Goal: Task Accomplishment & Management: Use online tool/utility

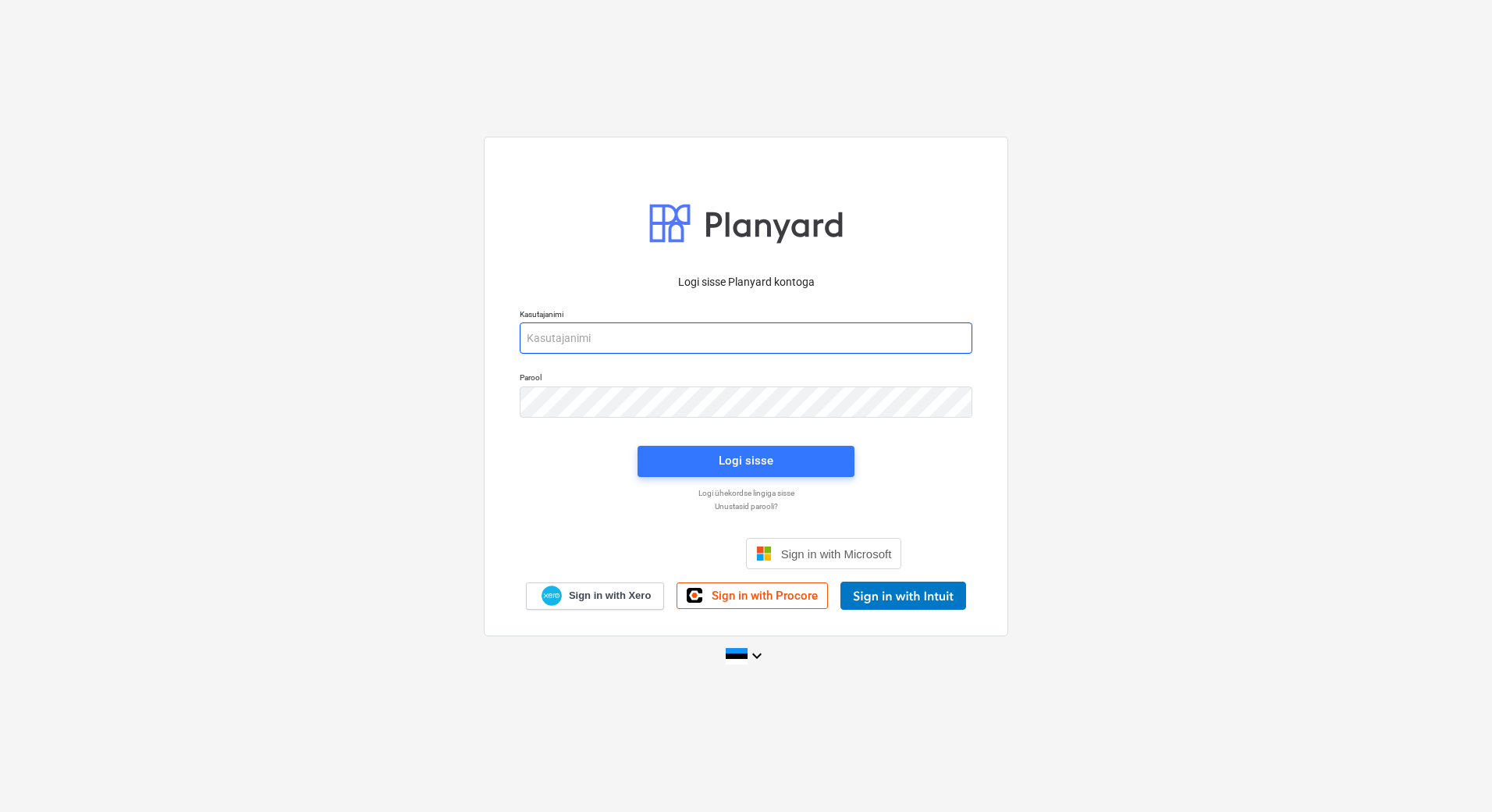
click at [636, 350] on input "email" at bounding box center [746, 338] width 453 height 32
type input "[PERSON_NAME][EMAIL_ADDRESS][PERSON_NAME][DOMAIN_NAME]"
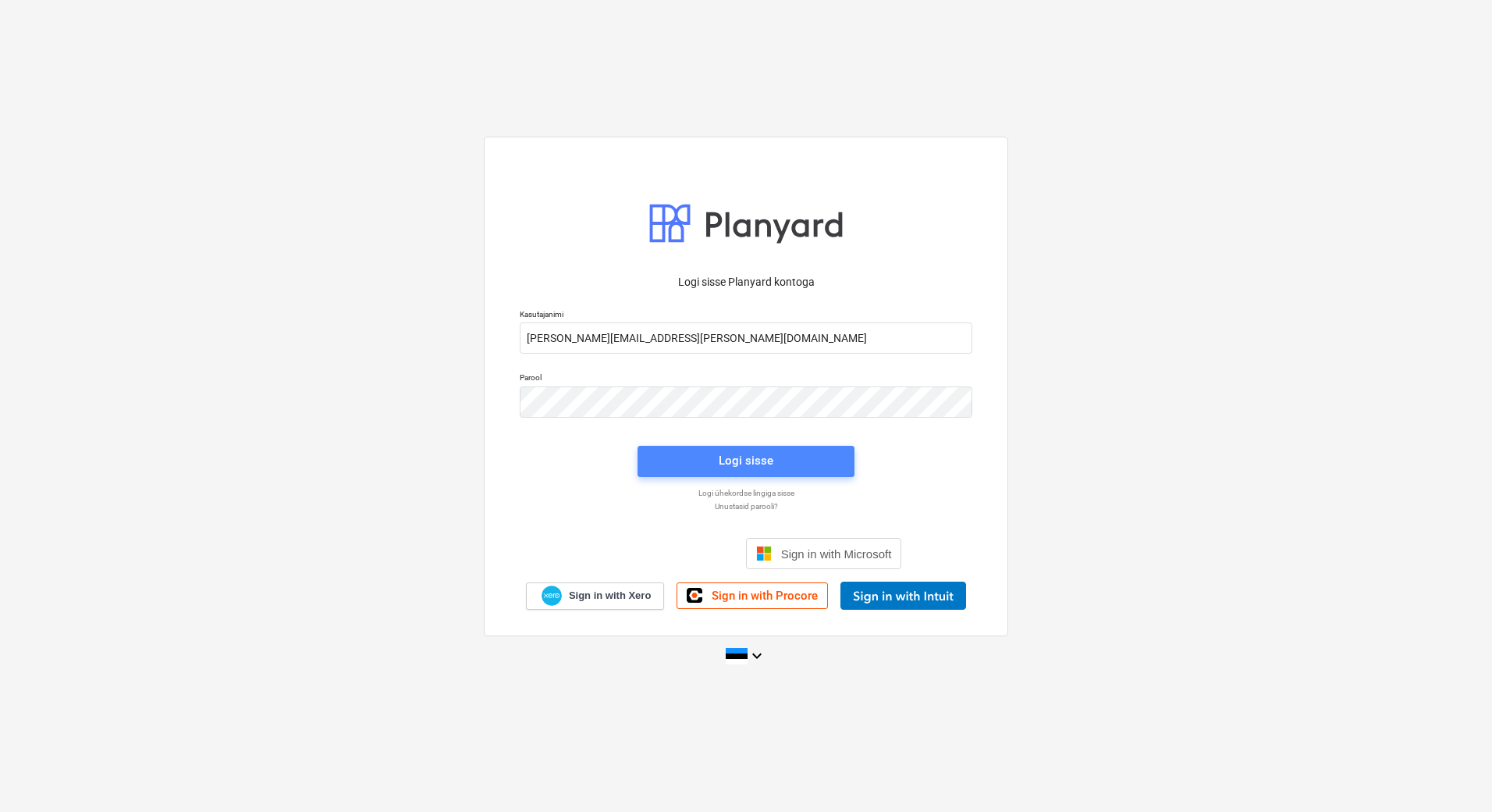
click at [716, 457] on span "Logi sisse" at bounding box center [746, 460] width 180 height 20
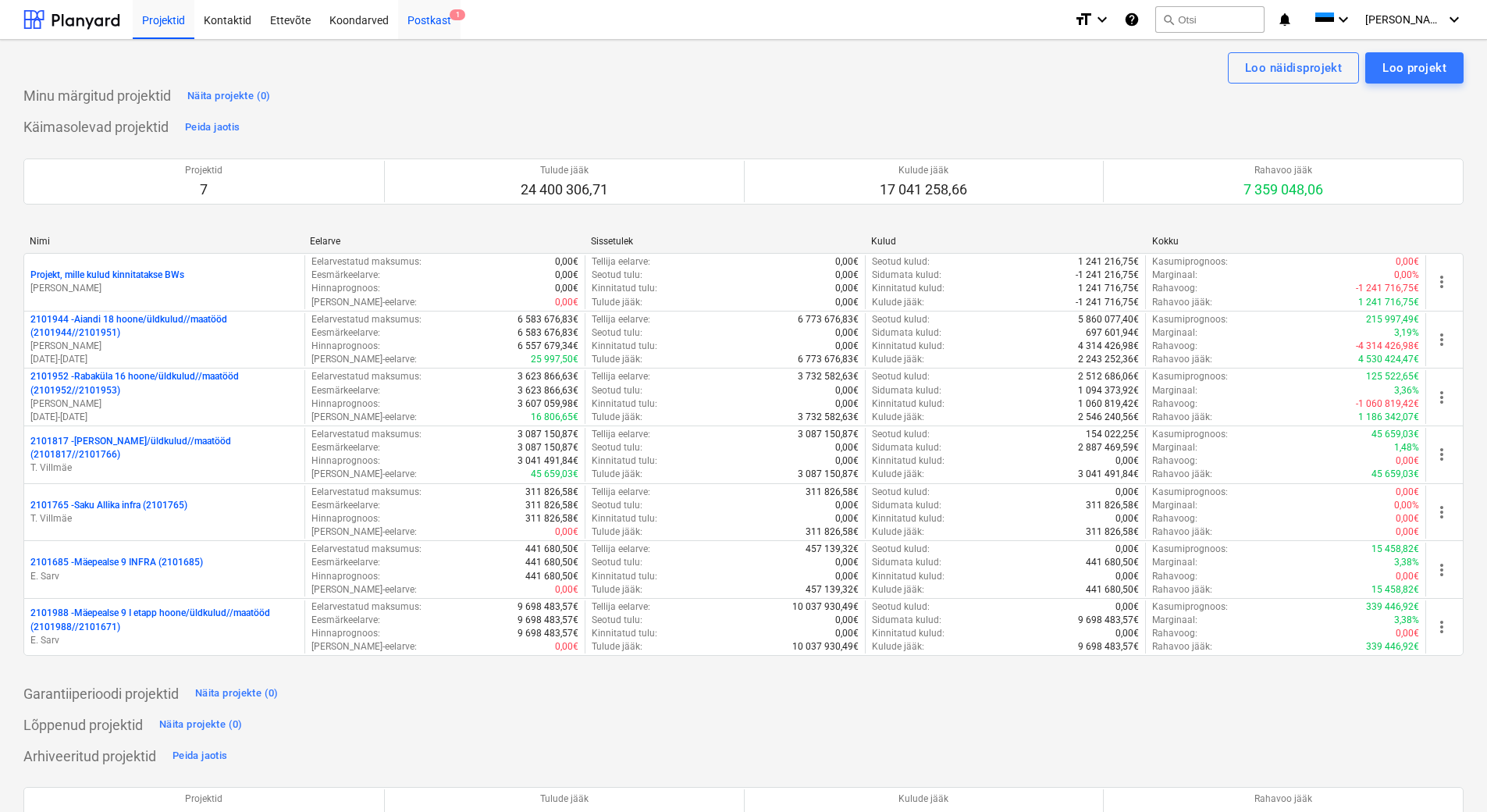
click at [436, 21] on div "Postkast 1" at bounding box center [429, 18] width 62 height 39
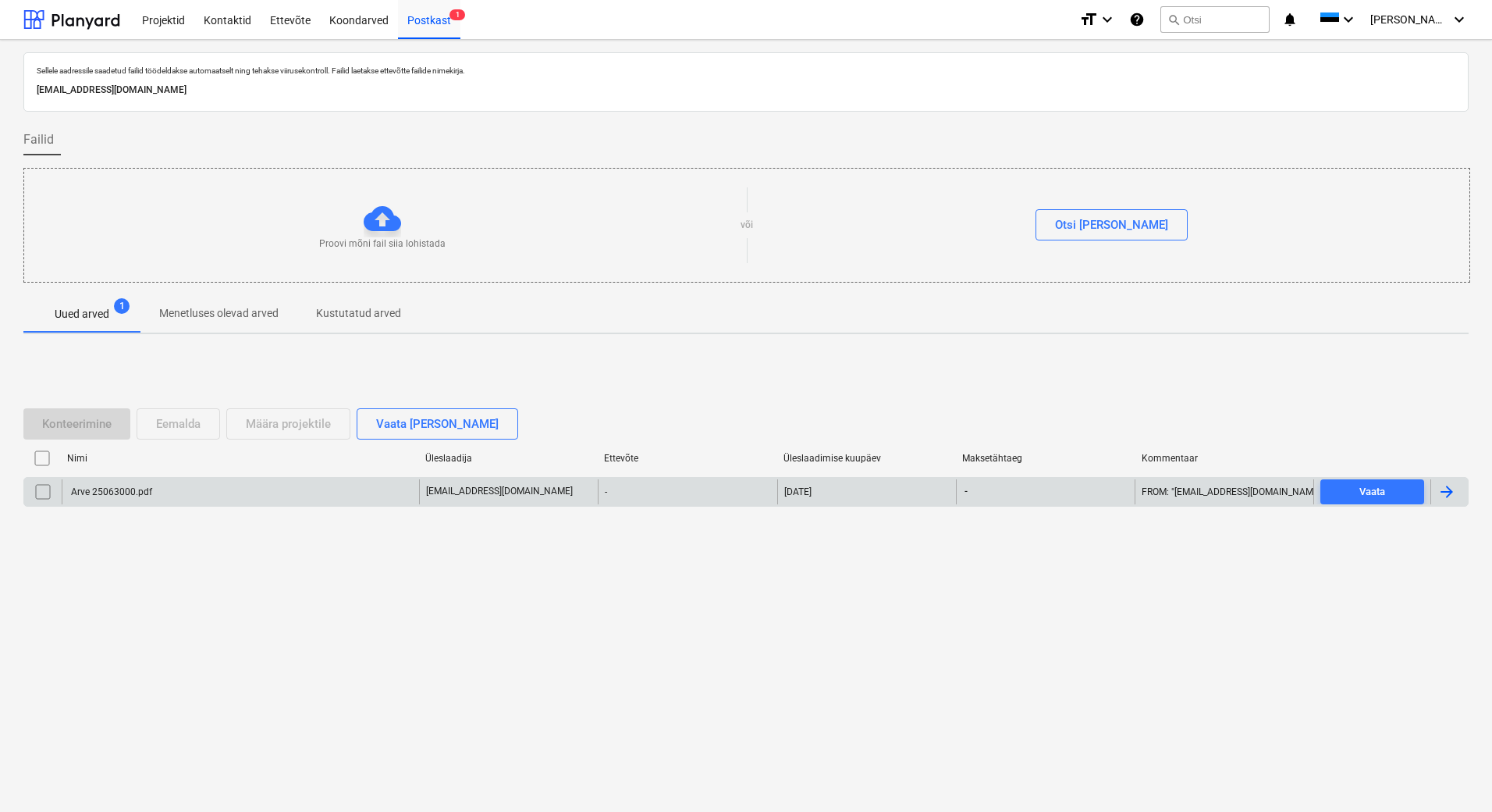
click at [496, 490] on p "[EMAIL_ADDRESS][DOMAIN_NAME]" at bounding box center [499, 491] width 147 height 13
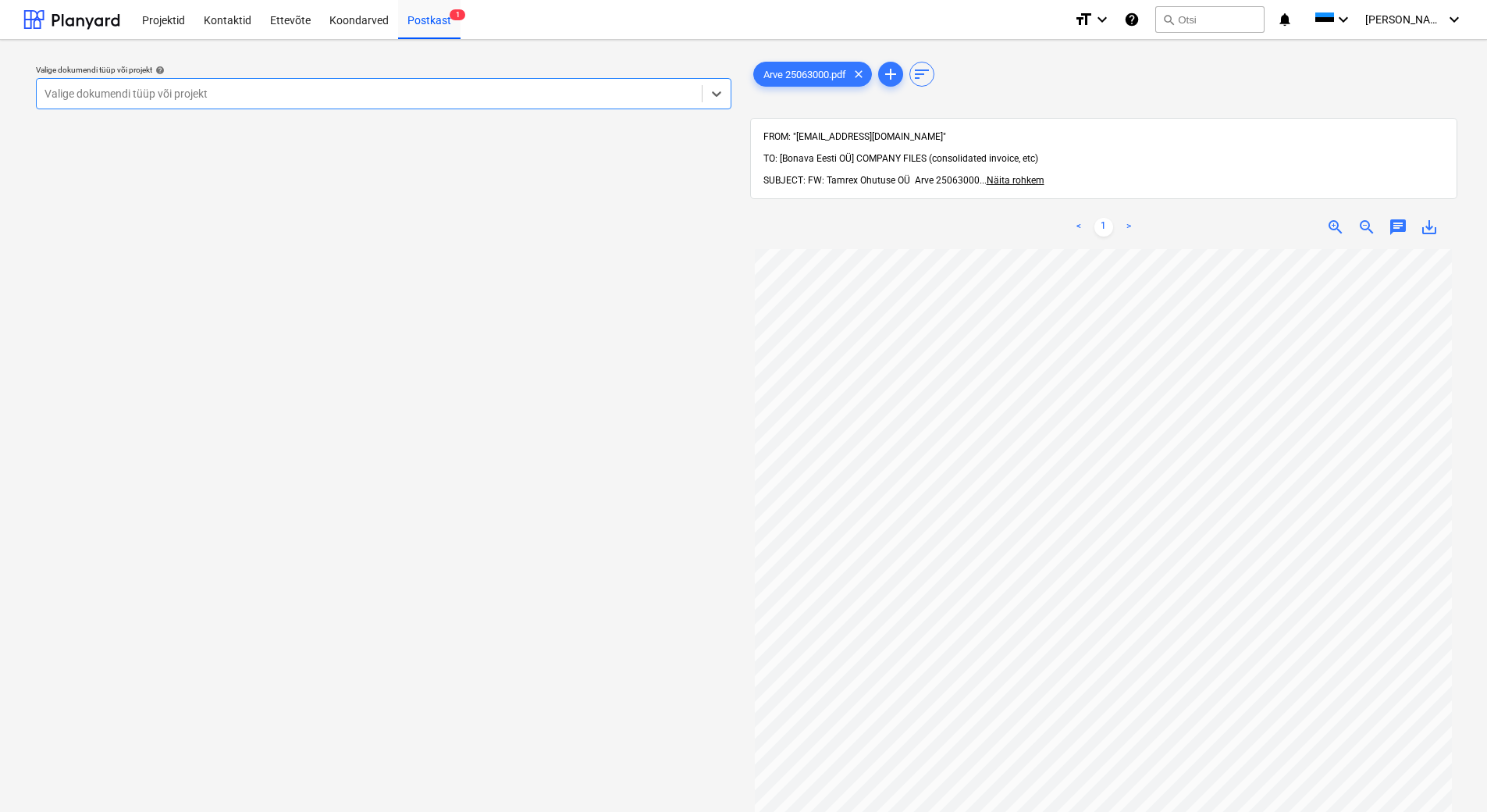
click at [241, 87] on div at bounding box center [369, 93] width 649 height 15
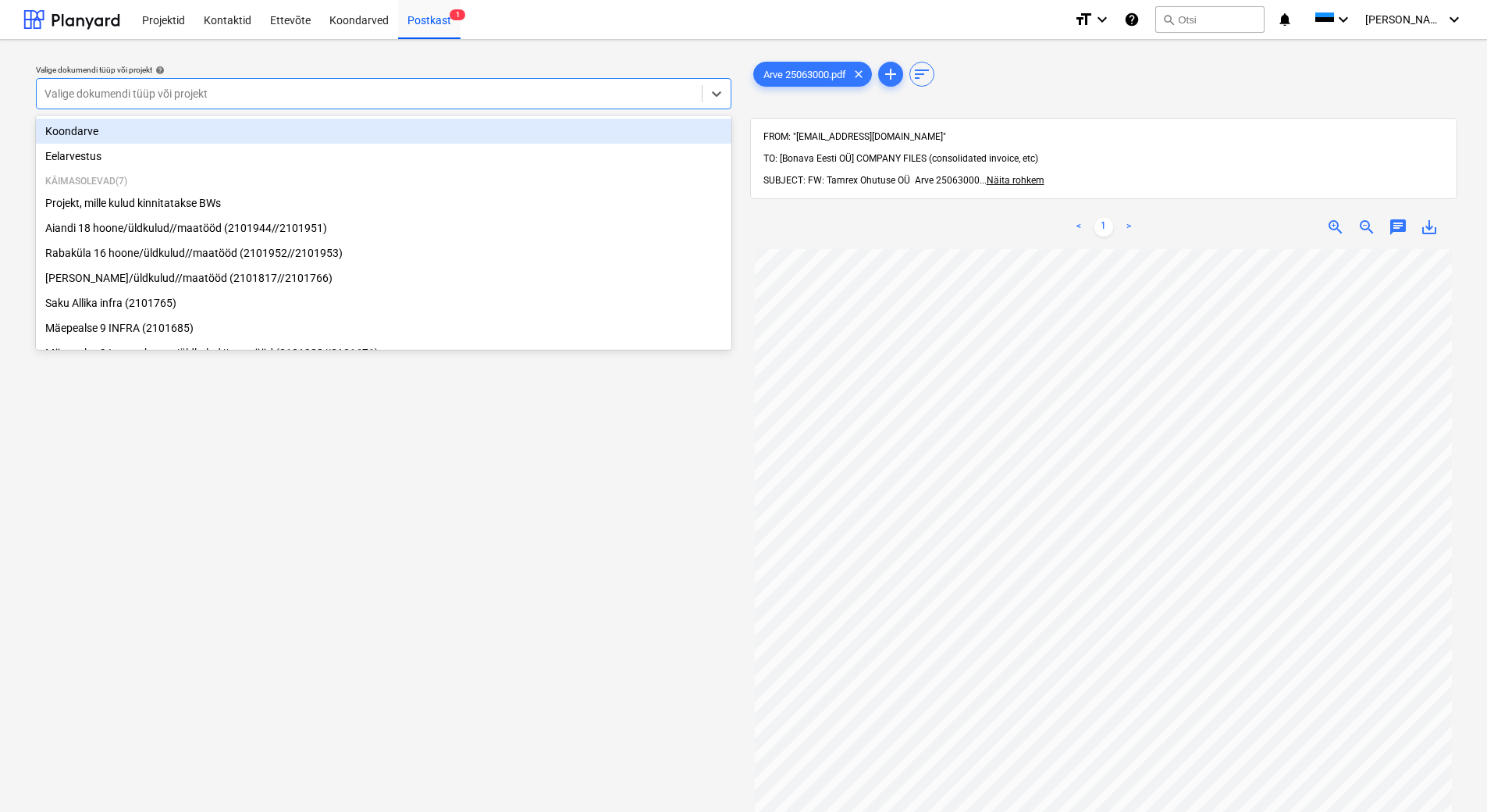
click at [235, 125] on div "Koondarve" at bounding box center [383, 131] width 695 height 25
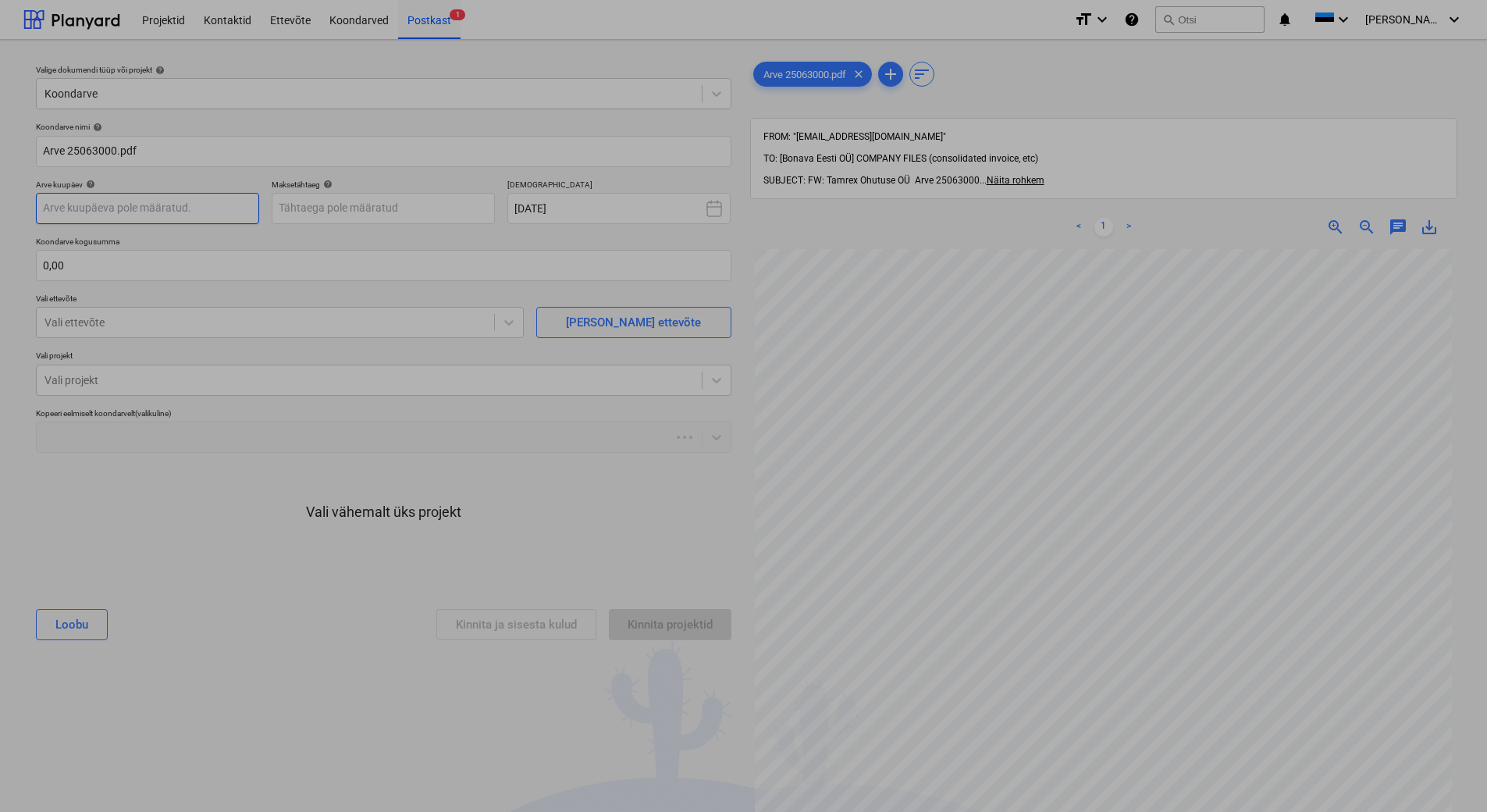
click at [165, 203] on body "Projektid Kontaktid Ettevõte Koondarved Postkast 1 format_size keyboard_arrow_d…" at bounding box center [743, 406] width 1487 height 812
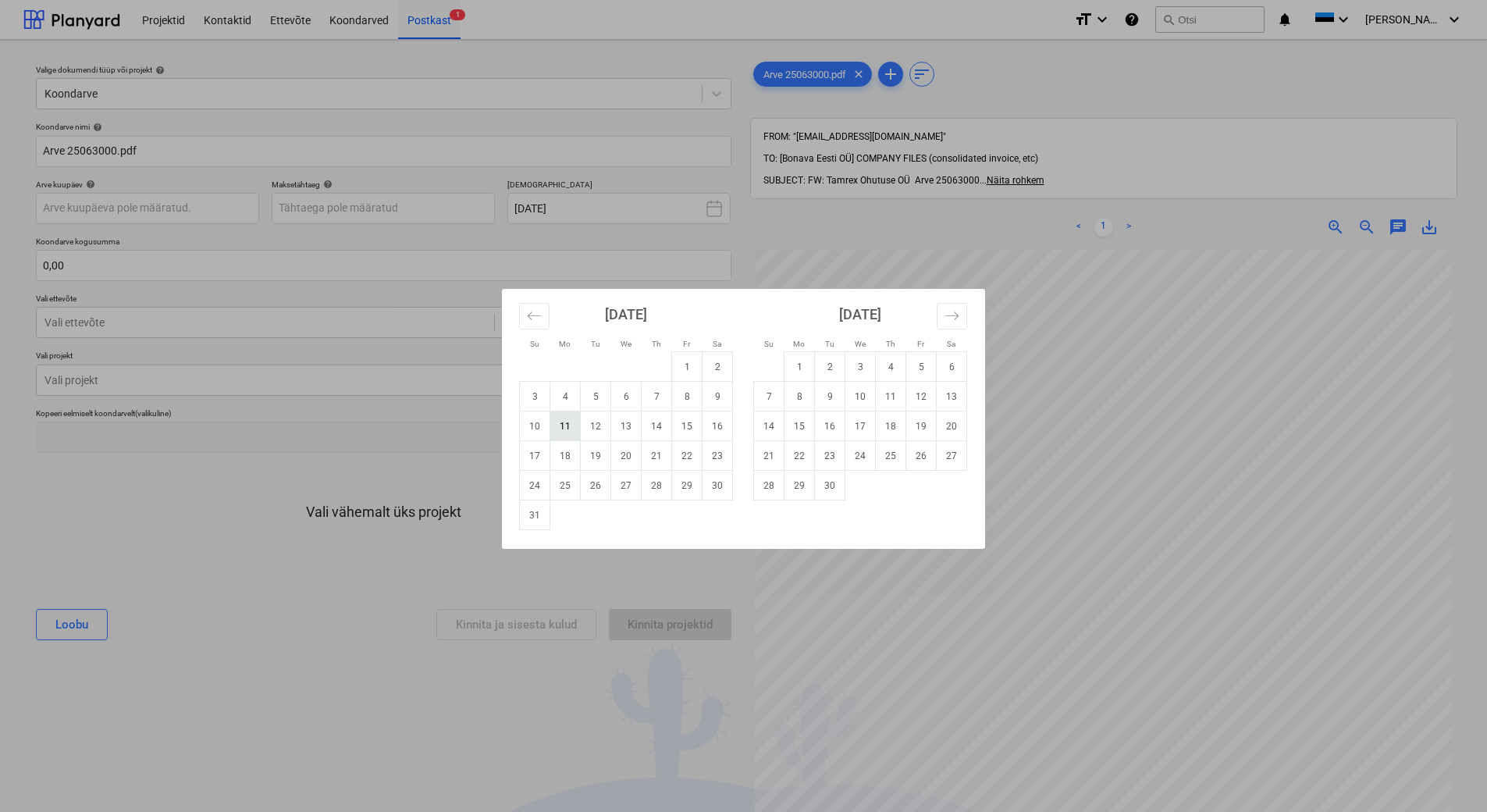
click at [564, 432] on td "11" at bounding box center [565, 425] width 31 height 30
type input "[DATE]"
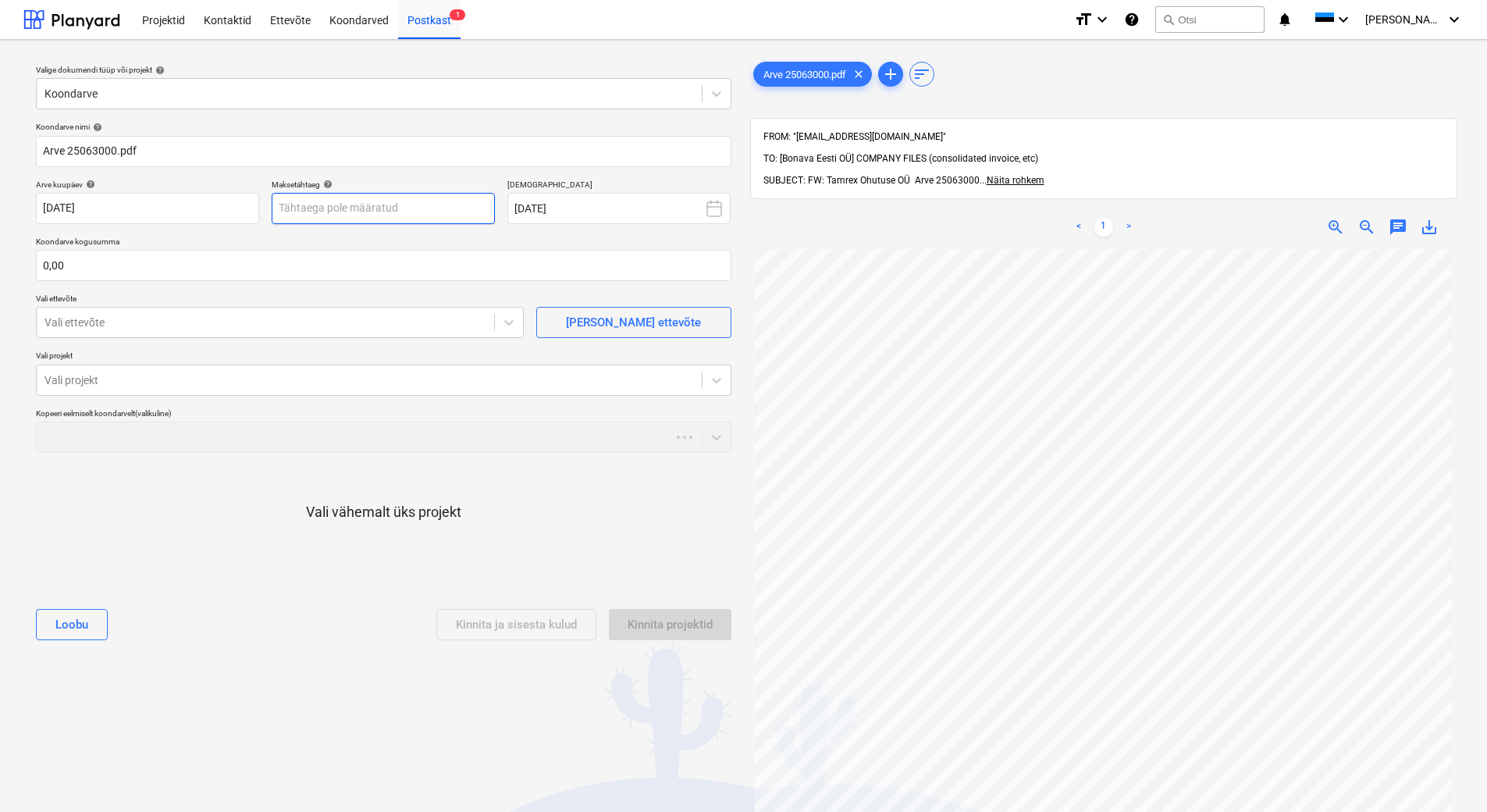
click at [370, 216] on body "Projektid Kontaktid Ettevõte Koondarved Postkast 1 format_size keyboard_arrow_d…" at bounding box center [743, 406] width 1487 height 812
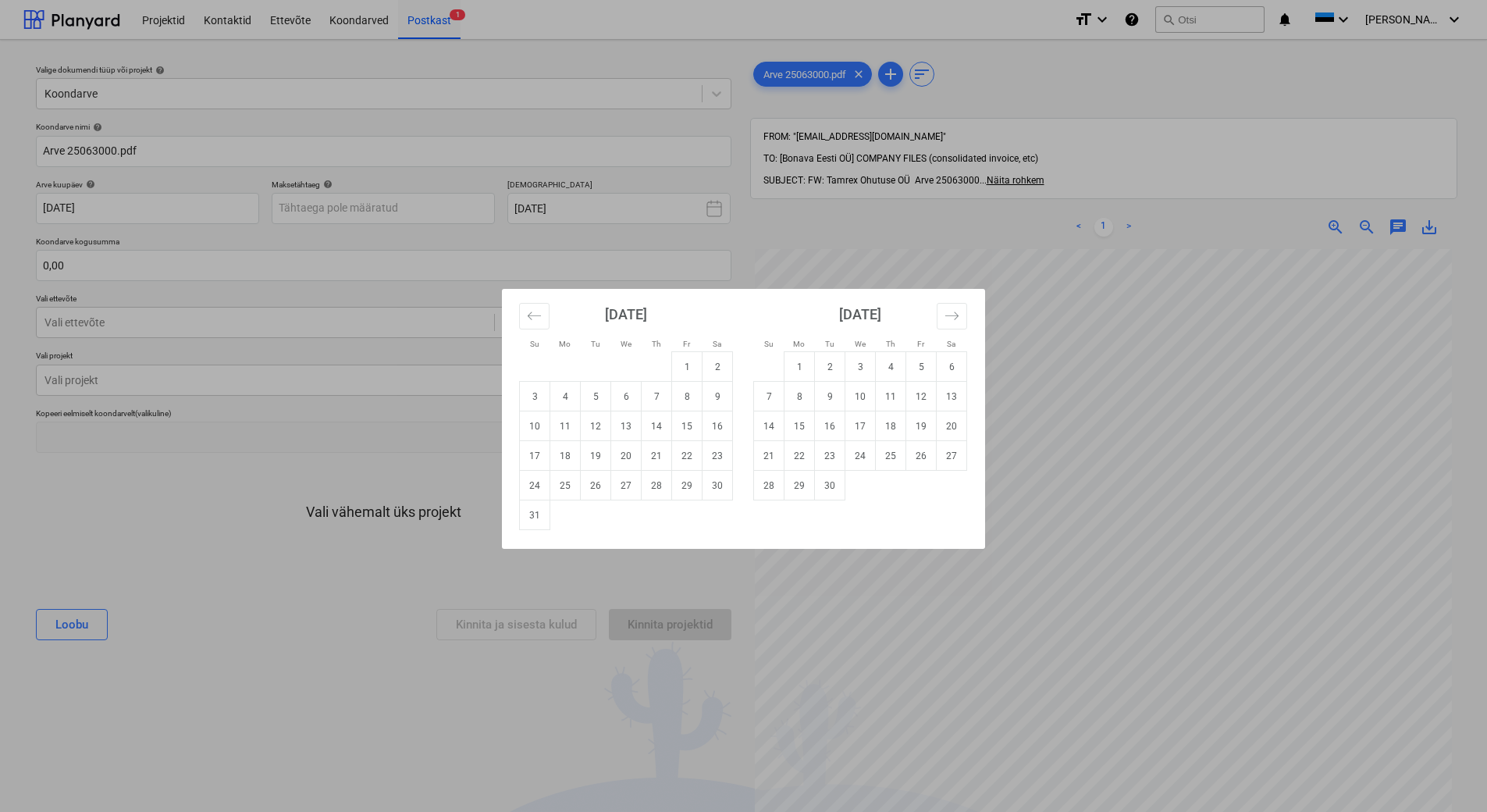
drag, startPoint x: 573, startPoint y: 487, endPoint x: 566, endPoint y: 481, distance: 9.2
click at [573, 488] on td "25" at bounding box center [565, 485] width 31 height 30
type input "[DATE]"
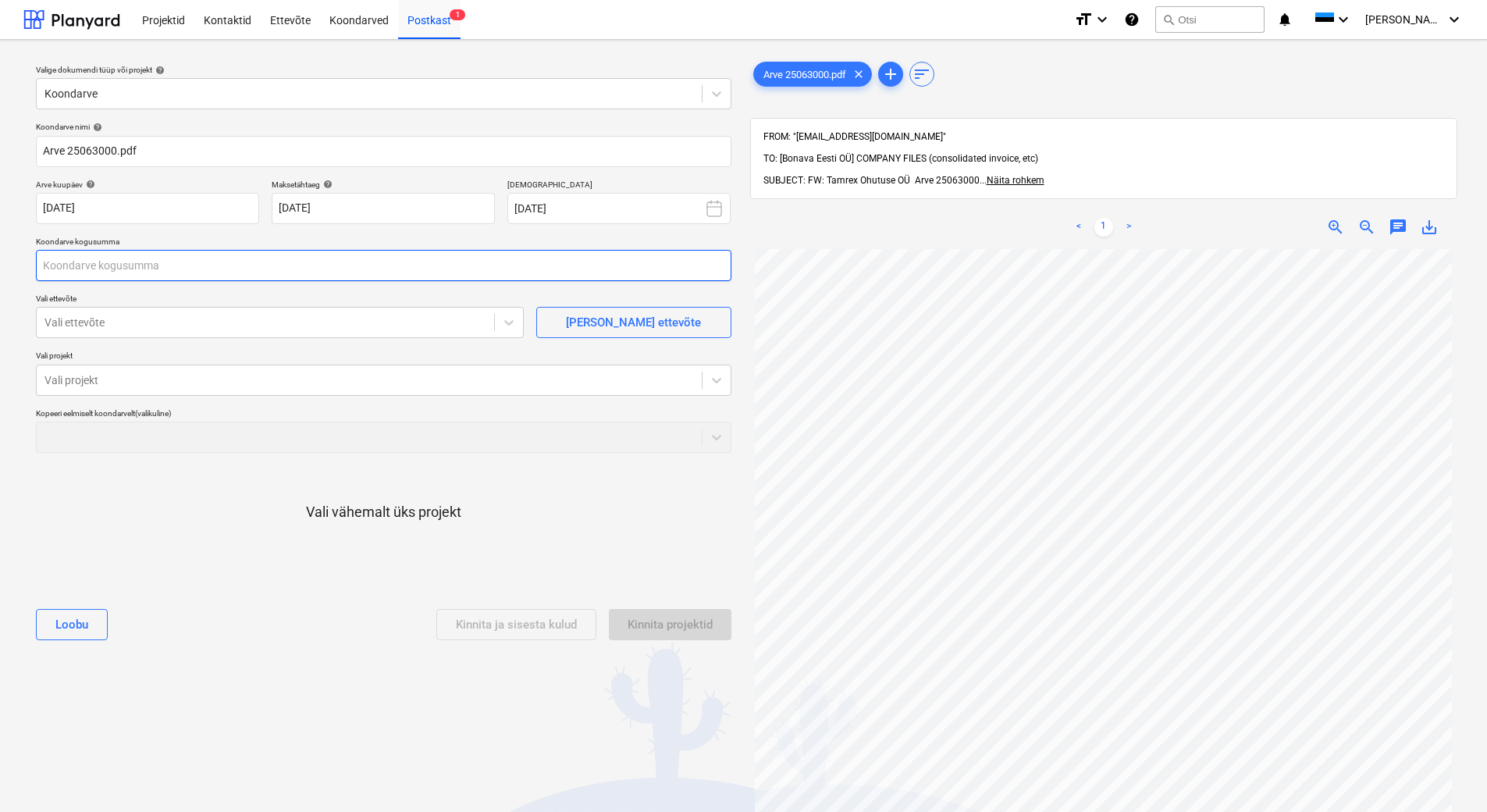
click at [227, 276] on input "text" at bounding box center [383, 265] width 695 height 32
type input "93,75"
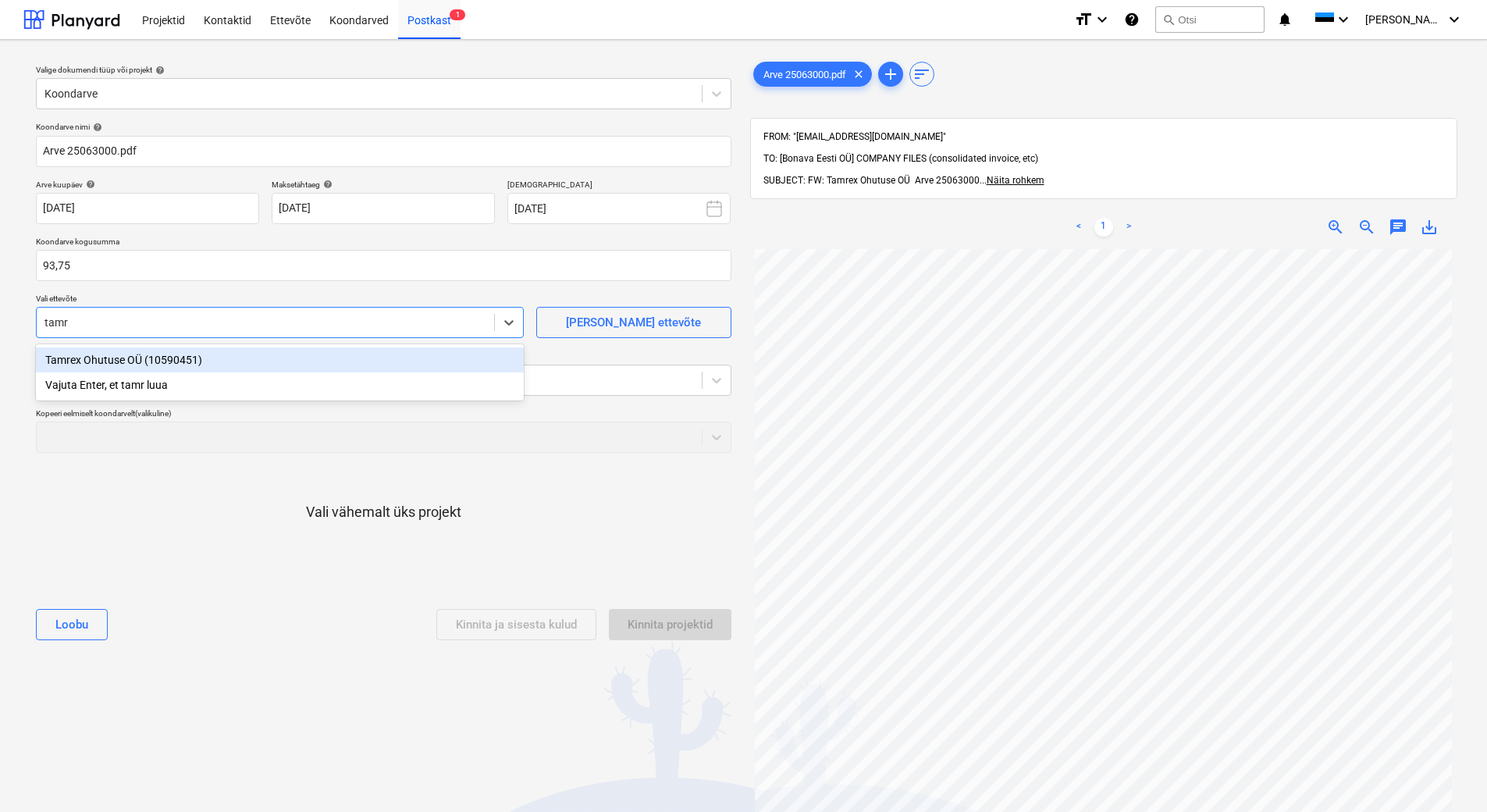
type input "[PERSON_NAME]"
click at [193, 357] on div "Tamrex Ohutuse OÜ (10590451)" at bounding box center [279, 360] width 488 height 25
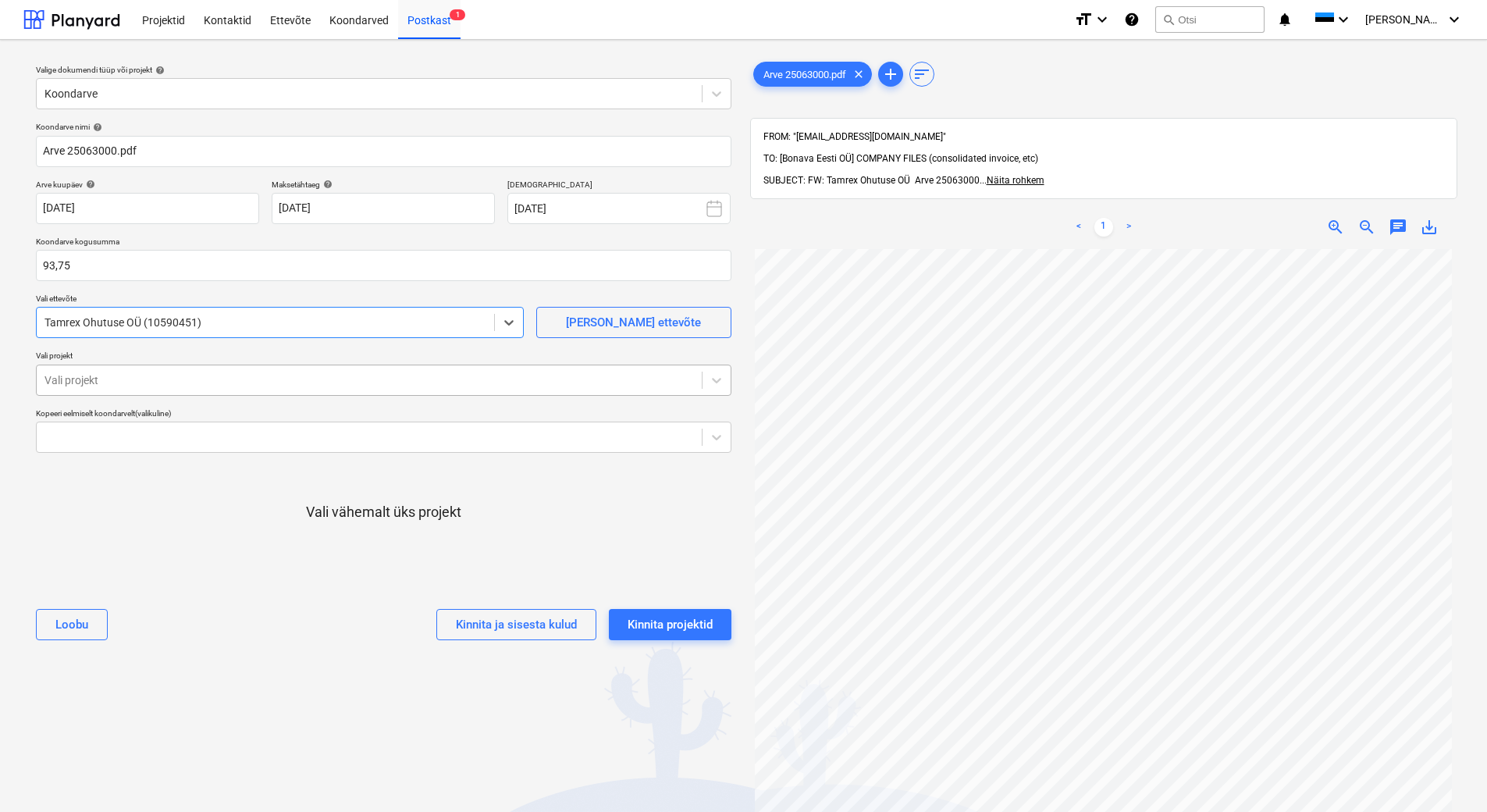
click at [192, 375] on div at bounding box center [369, 380] width 649 height 15
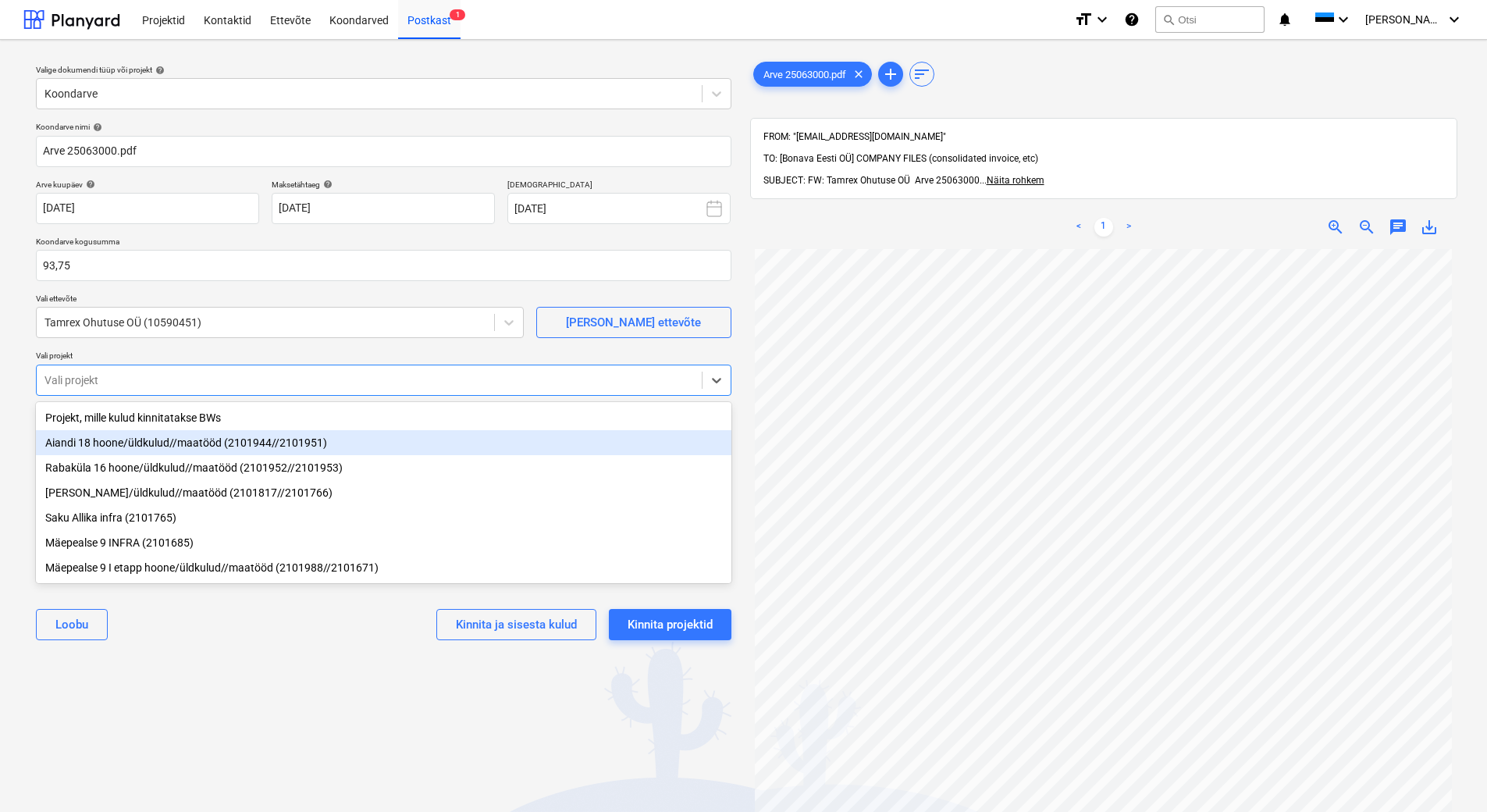
click at [185, 441] on div "Aiandi 18 hoone/üldkulud//maatööd (2101944//2101951)" at bounding box center [383, 442] width 695 height 25
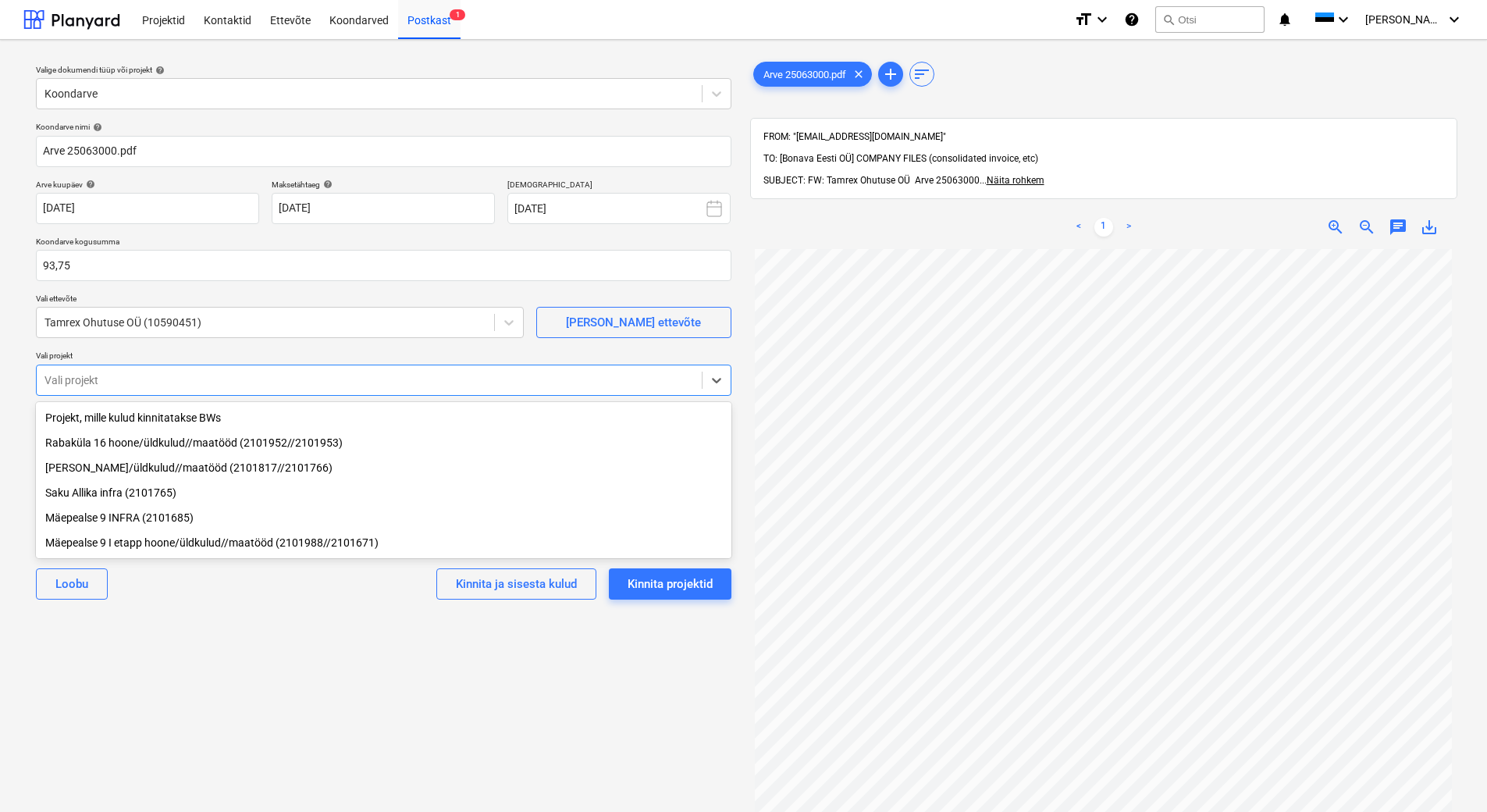
click at [227, 641] on div "Valige dokumendi tüüp või projekt help Koondarve Koondarve nimi help Arve 25063…" at bounding box center [383, 537] width 720 height 970
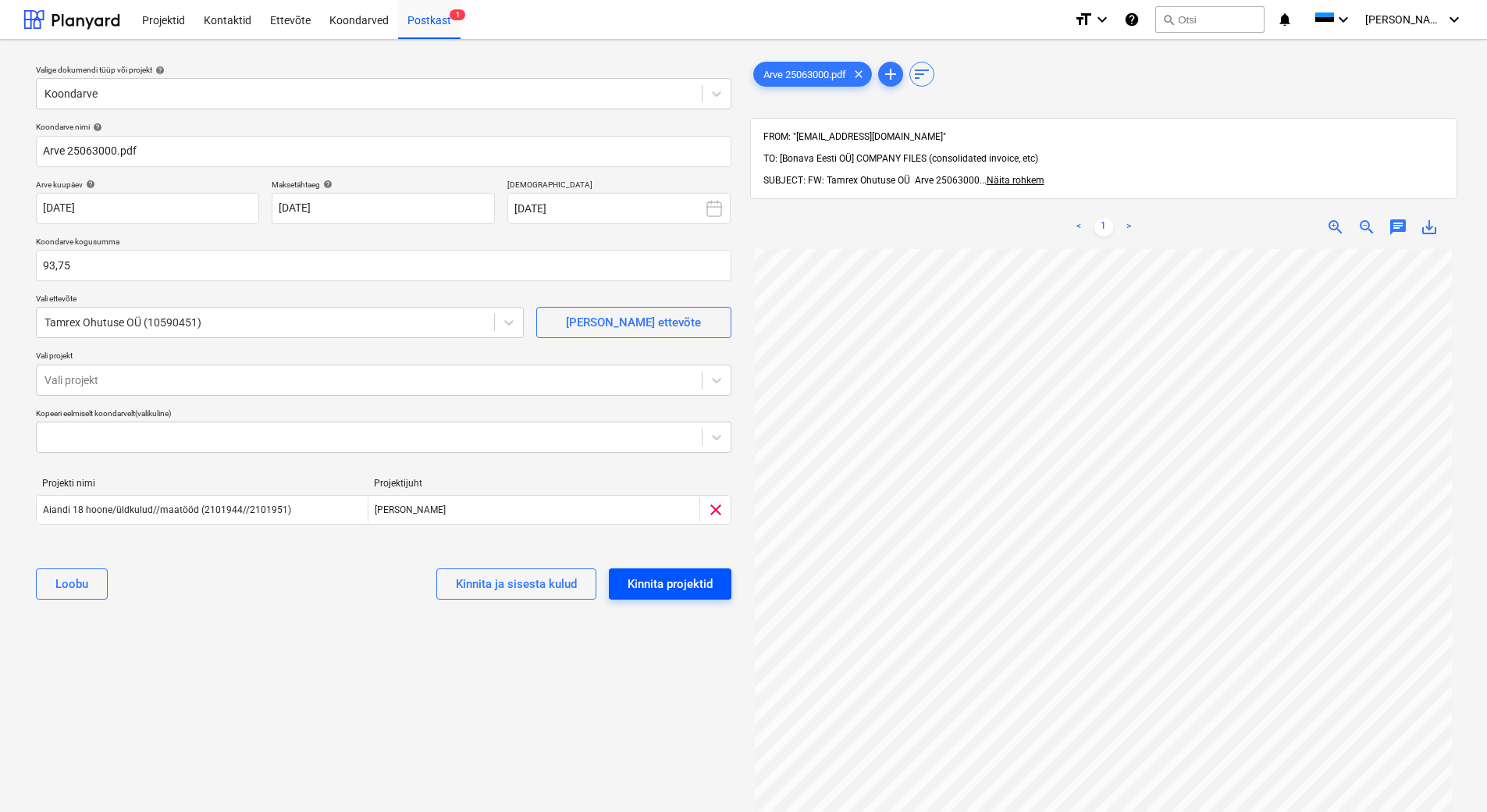
click at [649, 585] on div "Kinnita projektid" at bounding box center [670, 584] width 85 height 20
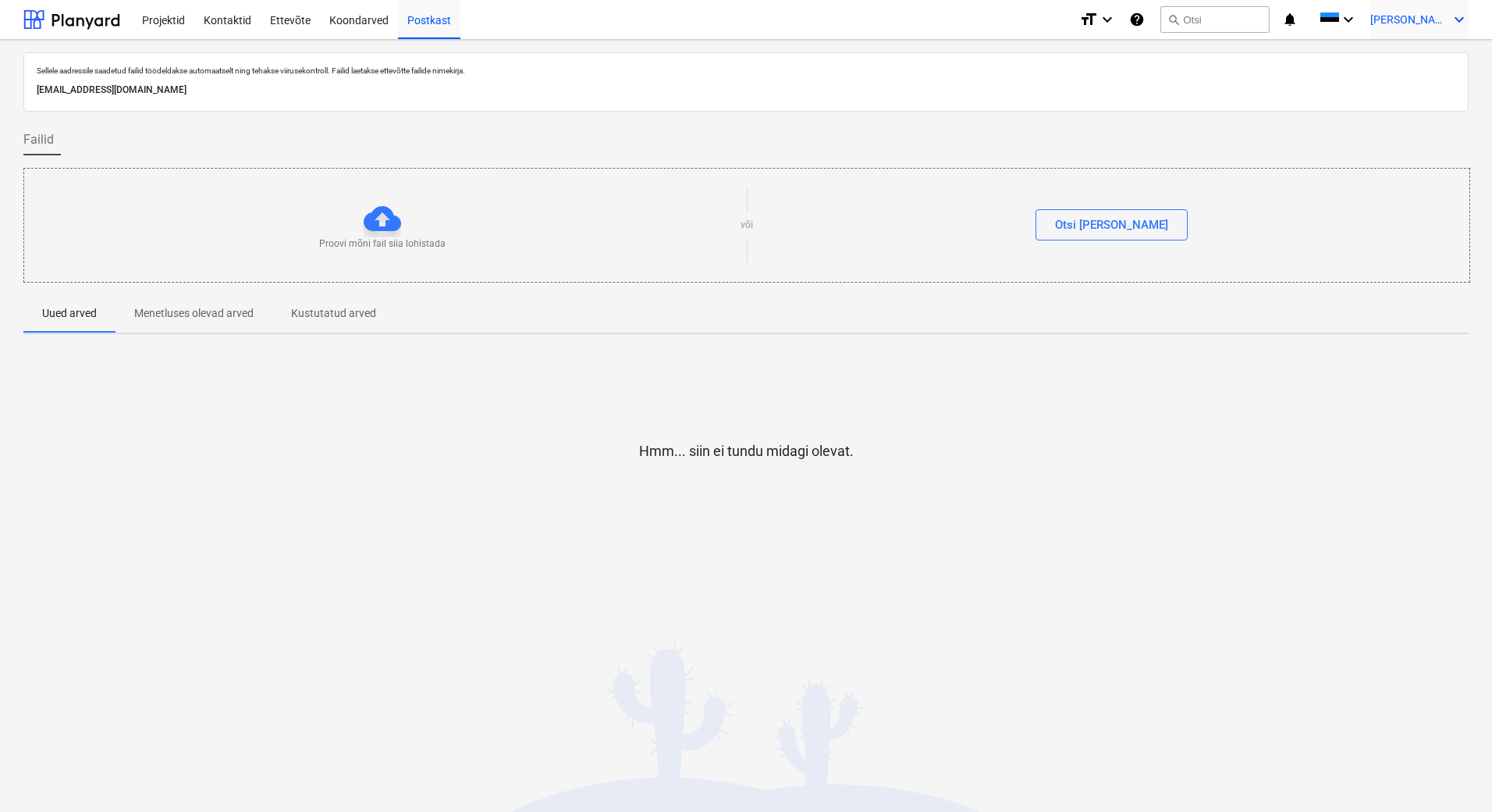
click at [1458, 23] on icon "keyboard_arrow_down" at bounding box center [1460, 20] width 19 height 19
click at [1430, 80] on div "Logi välja" at bounding box center [1422, 85] width 94 height 25
